Goal: Transaction & Acquisition: Purchase product/service

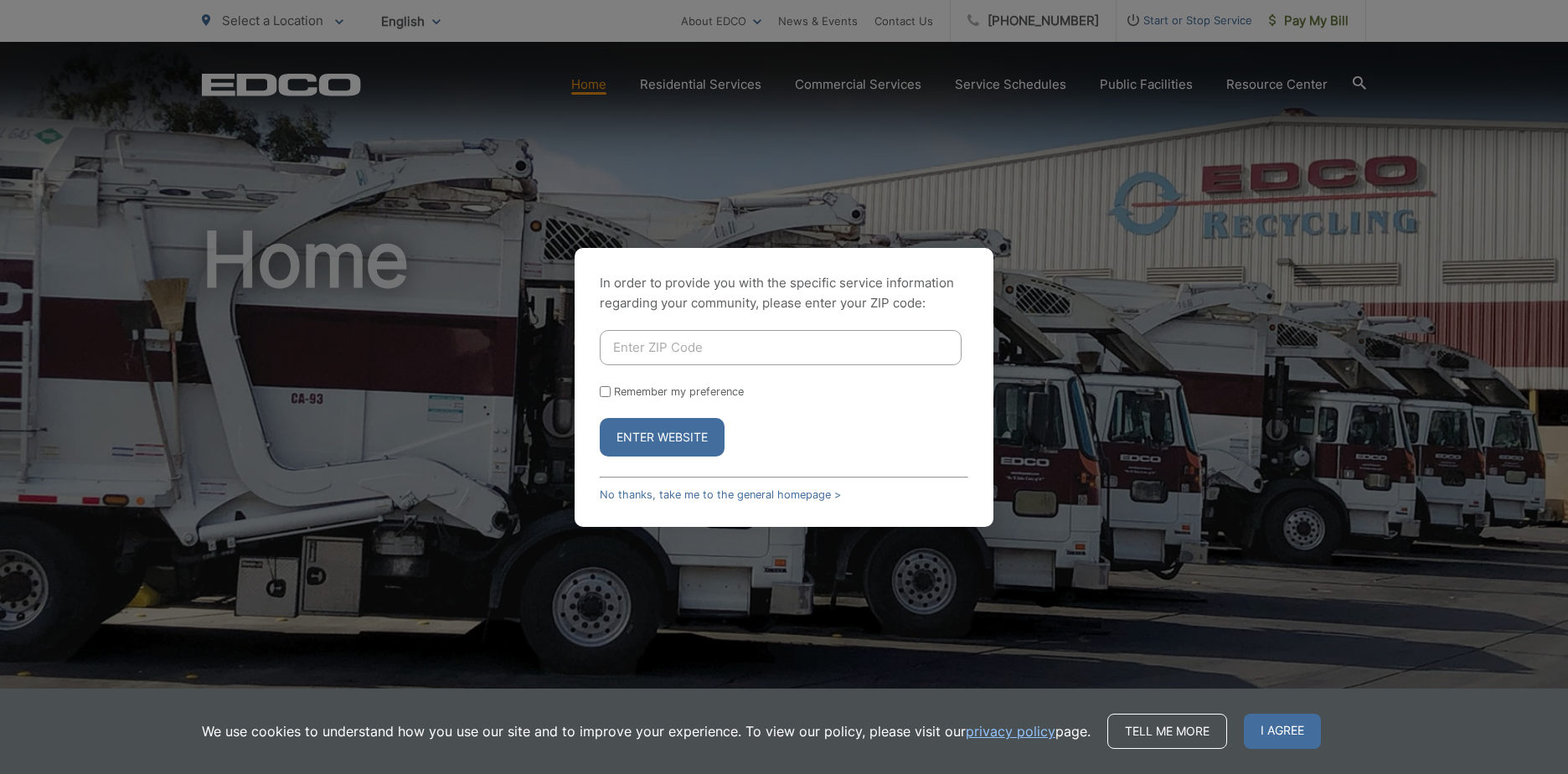
drag, startPoint x: 752, startPoint y: 339, endPoint x: 741, endPoint y: 336, distance: 11.4
click at [752, 339] on input "Enter ZIP Code" at bounding box center [780, 347] width 362 height 35
type input "92021"
click at [609, 377] on form "92021 Remember my preference Enter Website" at bounding box center [784, 393] width 369 height 126
click at [602, 391] on input "Remember my preference" at bounding box center [605, 392] width 11 height 11
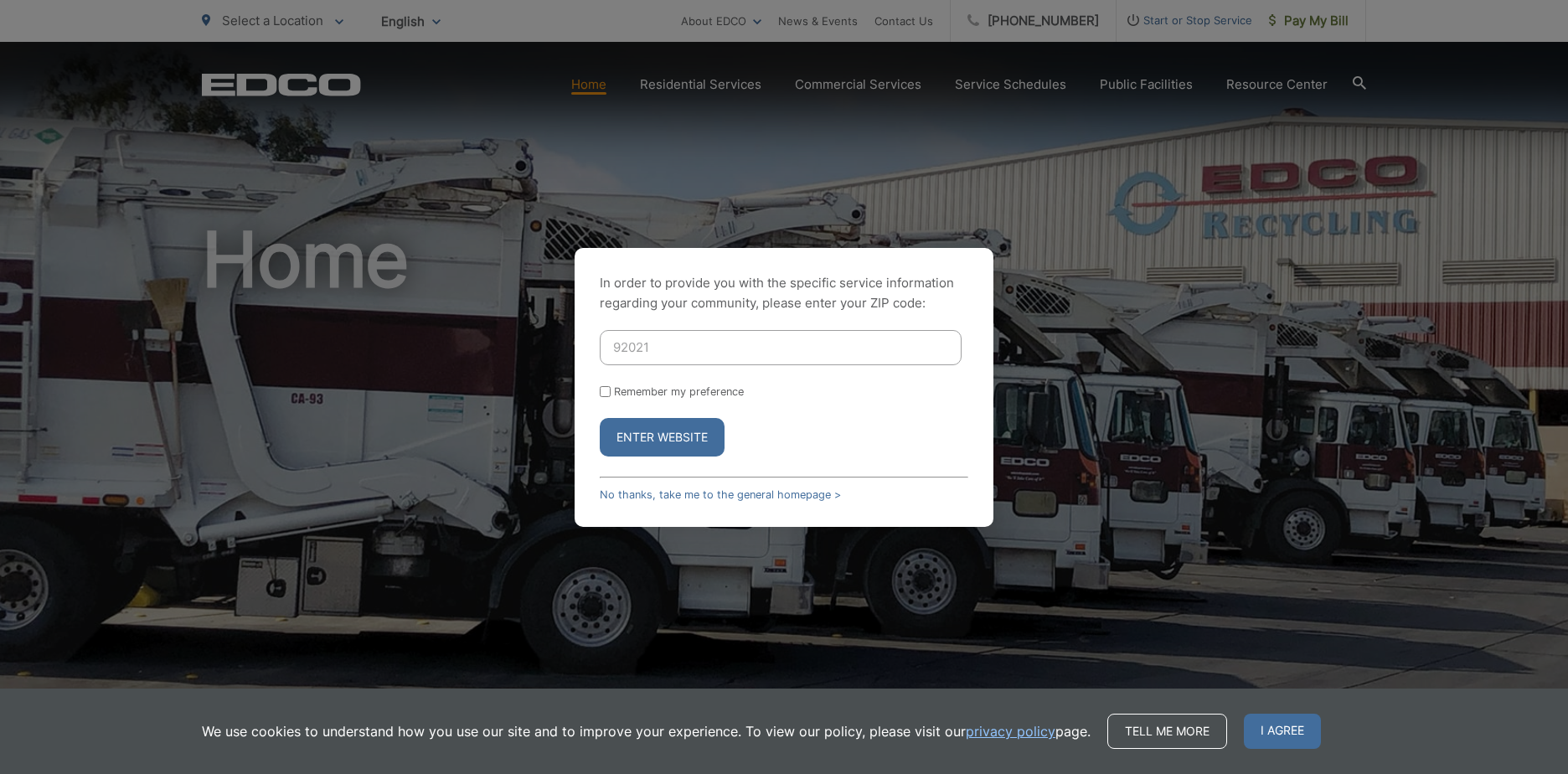
checkbox input "true"
click at [640, 438] on button "Enter Website" at bounding box center [661, 437] width 124 height 38
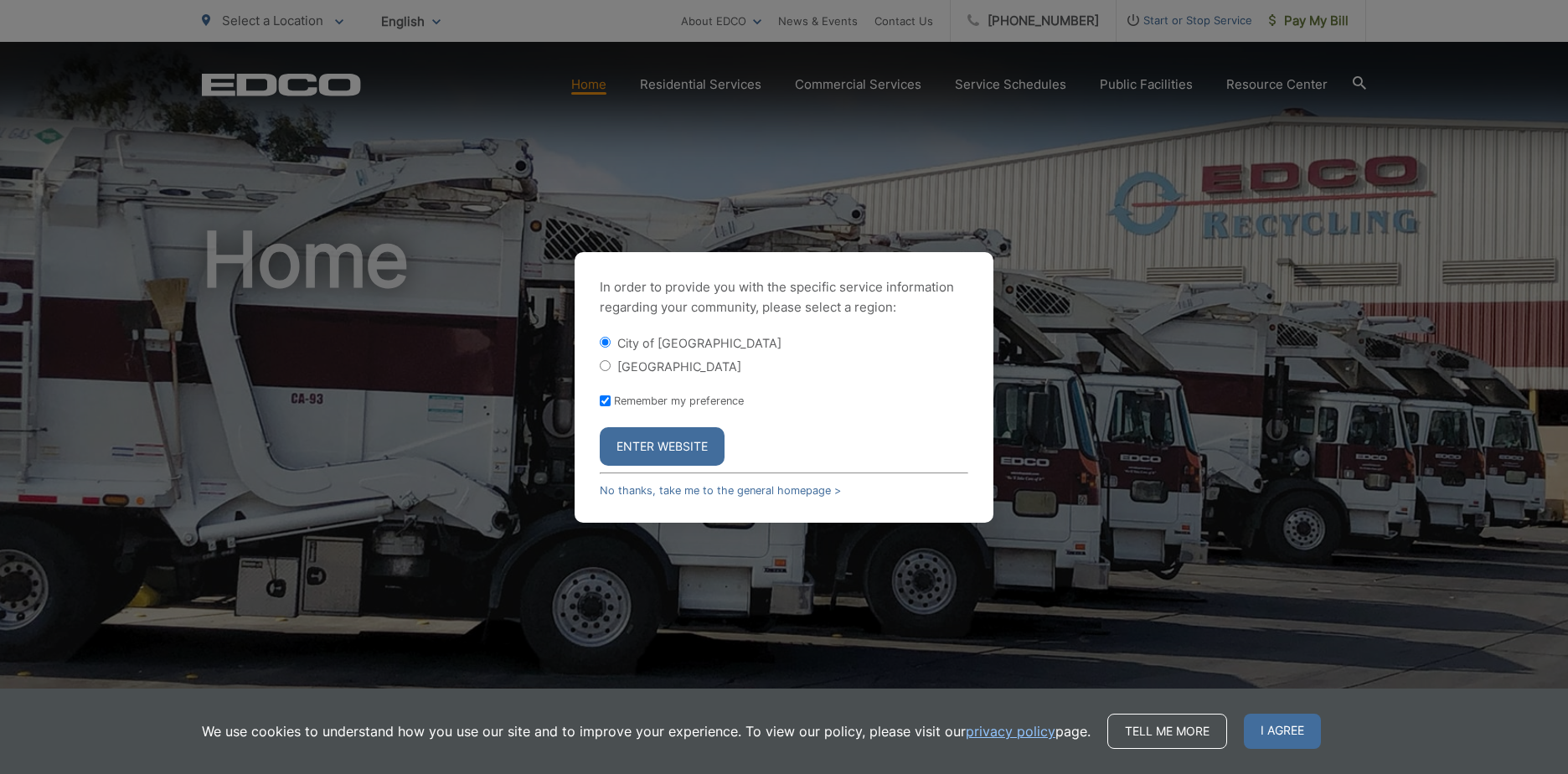
click at [643, 455] on button "Enter Website" at bounding box center [661, 446] width 124 height 38
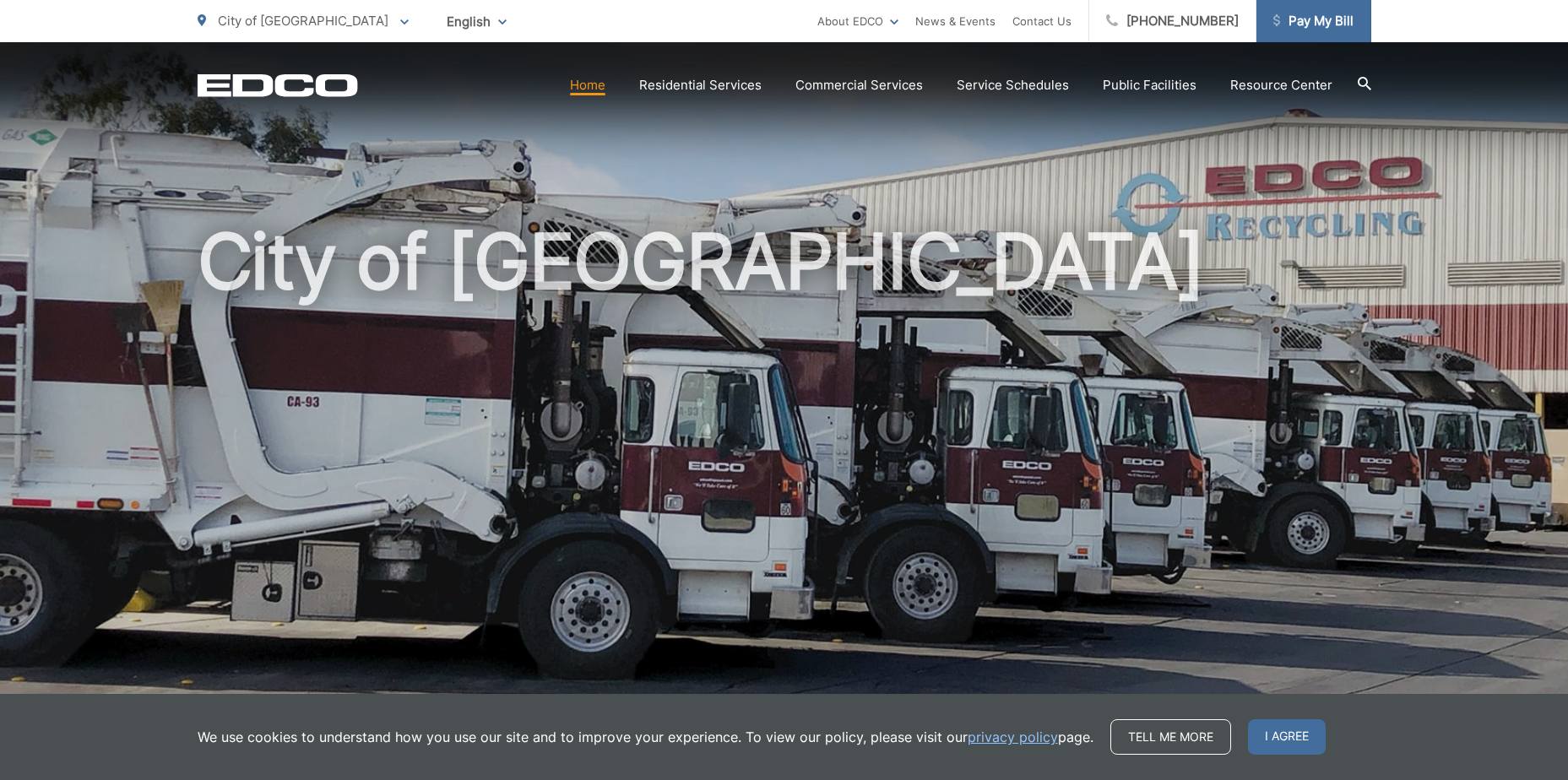
click at [1307, 6] on link "Pay My Bill" at bounding box center [1314, 21] width 115 height 42
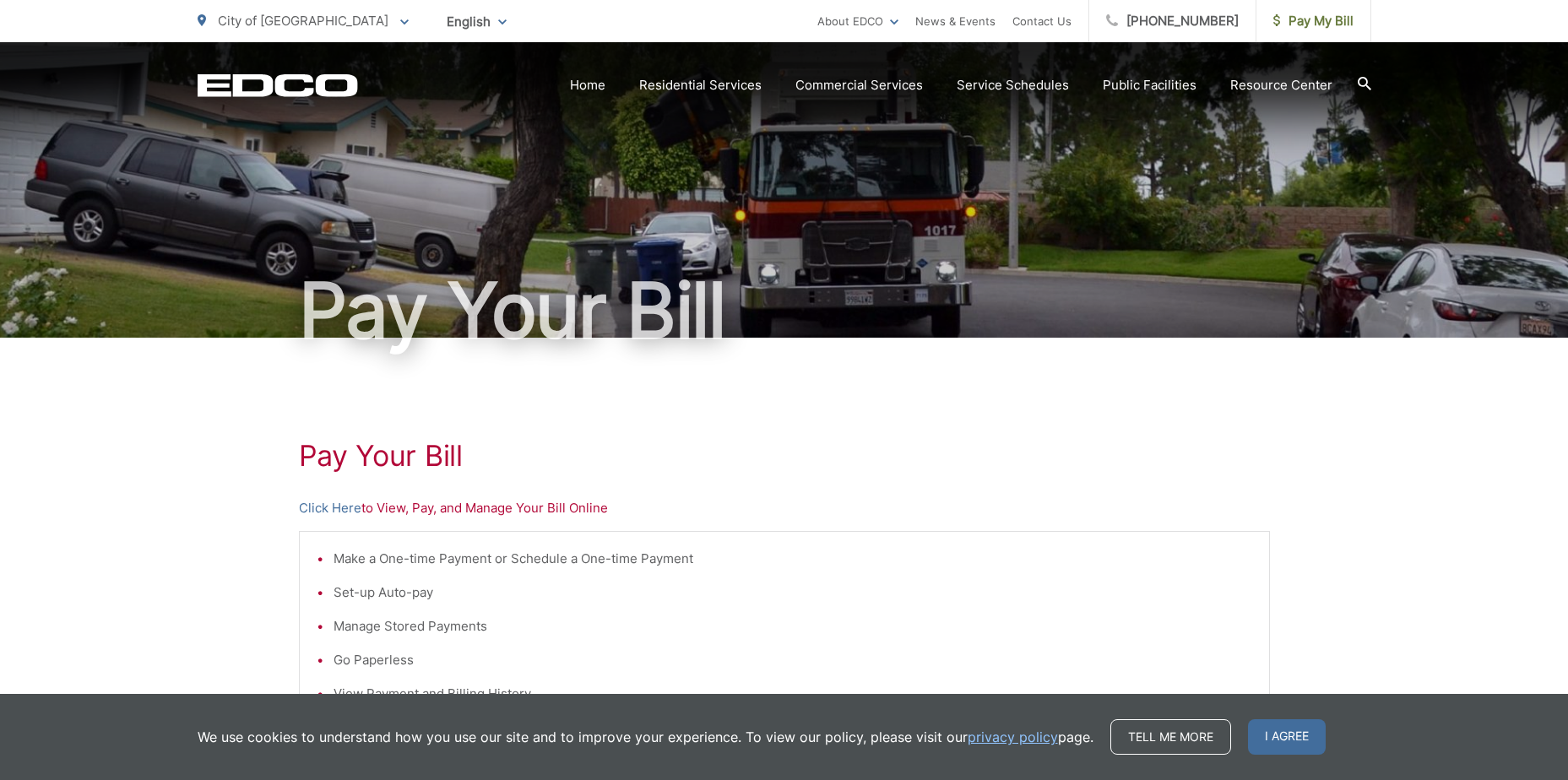
click at [327, 495] on div "Pay Your Bill Click Here to View, Pay, and Manage Your Bill Online Make a One-t…" at bounding box center [784, 716] width 972 height 758
click at [324, 500] on link "Click Here" at bounding box center [329, 508] width 62 height 20
